Goal: Check status: Check status

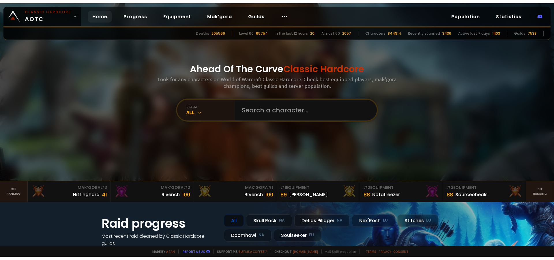
scroll to position [415, 0]
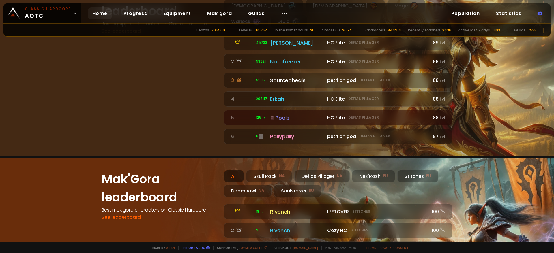
click at [92, 12] on link "Home" at bounding box center [100, 14] width 24 height 12
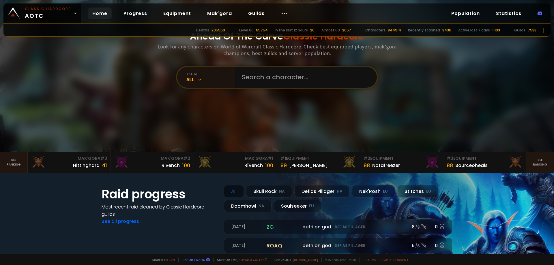
scroll to position [0, 0]
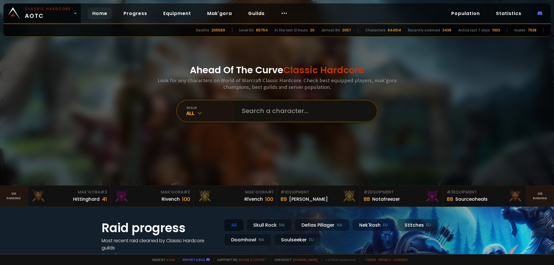
click at [269, 117] on input "text" at bounding box center [304, 111] width 132 height 21
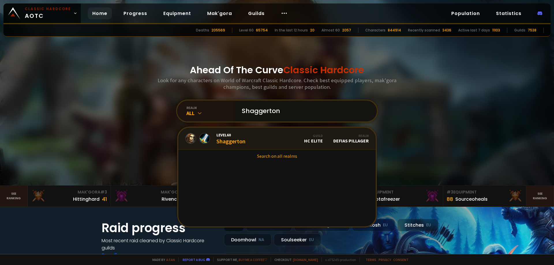
type input "Shaggerton"
click at [266, 141] on link "Level 60 Shaggerton Guild HC Elite Realm Defias Pillager" at bounding box center [276, 139] width 197 height 22
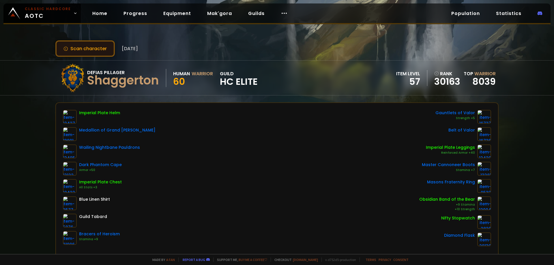
click at [96, 48] on button "Scan character" at bounding box center [84, 48] width 59 height 16
drag, startPoint x: 205, startPoint y: 41, endPoint x: 200, endPoint y: 42, distance: 4.6
click at [206, 41] on div "Scan character [DATE]" at bounding box center [276, 48] width 443 height 16
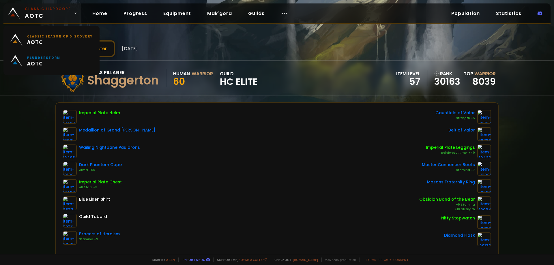
click at [58, 13] on span "Classic Hardcore AOTC" at bounding box center [48, 13] width 46 height 14
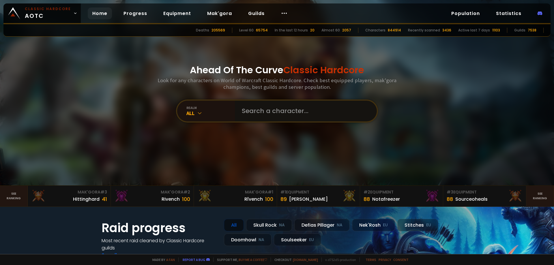
click at [260, 106] on input "text" at bounding box center [304, 111] width 132 height 21
type input "Shagerton"
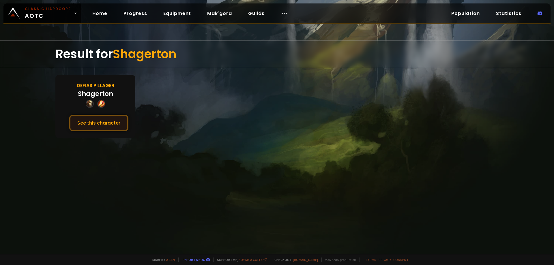
click at [109, 122] on button "See this character" at bounding box center [98, 123] width 59 height 16
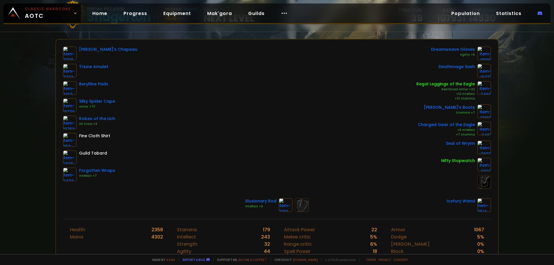
scroll to position [40, 0]
